Goal: Subscribe to service/newsletter

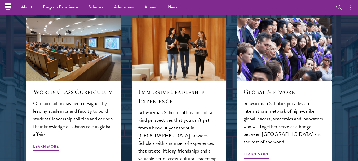
scroll to position [519, 0]
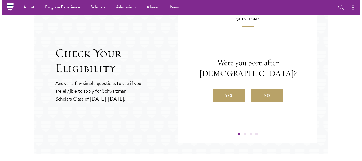
scroll to position [541, 0]
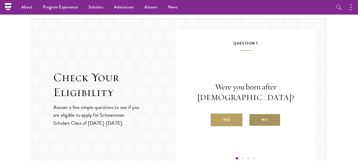
click at [256, 121] on label "No" at bounding box center [265, 119] width 32 height 13
click at [253, 119] on input "No" at bounding box center [251, 116] width 5 height 5
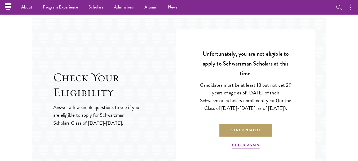
click at [303, 128] on div "Question 1 Were you born after [DEMOGRAPHIC_DATA]? Yes No Question 2 Will you h…" at bounding box center [245, 98] width 139 height 138
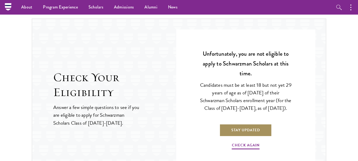
click at [253, 135] on link "Stay Updated" at bounding box center [245, 130] width 52 height 13
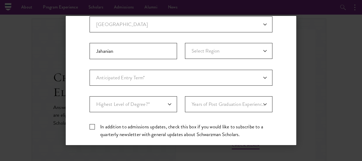
scroll to position [143, 0]
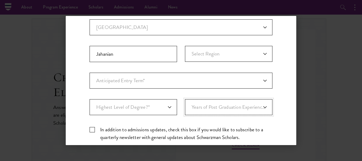
click at [232, 112] on select "Years of Post Graduation Experience?* 1 2 3 4 5 6 7 8 9 10" at bounding box center [228, 107] width 87 height 16
select select "4"
click at [185, 99] on select "Years of Post Graduation Experience?* 1 2 3 4 5 6 7 8 9 10" at bounding box center [228, 107] width 87 height 16
click at [134, 104] on select "Highest Level of Degree?* PHD Bachelor's Master's Current Undergraduate Student" at bounding box center [132, 107] width 87 height 16
select select "baef124f-e103-44b1-8ca6-5d0669438e44"
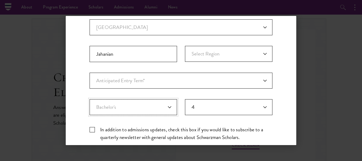
click at [89, 99] on select "Highest Level of Degree?* PHD Bachelor's Master's Current Undergraduate Student" at bounding box center [132, 107] width 87 height 16
click at [145, 74] on select "Anticipated Entry Term* Just Exploring" at bounding box center [180, 81] width 183 height 16
click at [246, 107] on select "Years of Post Graduation Experience?* 1 2 3 4 5 6 7 8 9 10" at bounding box center [228, 107] width 87 height 16
click at [284, 85] on div "Stay Connected Please select what best describes you: Prospective Applicant Uni…" at bounding box center [181, 39] width 230 height 300
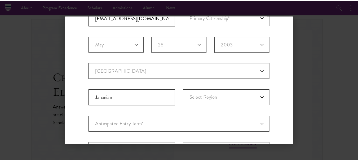
scroll to position [42, 0]
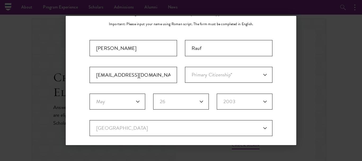
click at [334, 21] on div "Back Stay Connected Please select what best describes you: Prospective Applican…" at bounding box center [181, 80] width 362 height 129
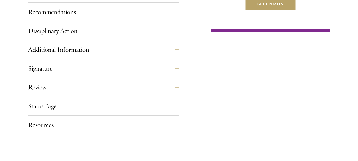
scroll to position [401, 0]
